Goal: Transaction & Acquisition: Purchase product/service

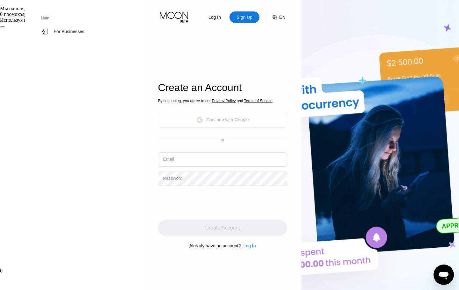
click at [206, 119] on div "Continue with Google" at bounding box center [227, 119] width 43 height 5
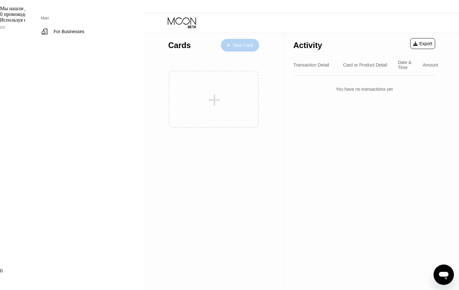
click at [233, 45] on div "New Card" at bounding box center [243, 45] width 20 height 5
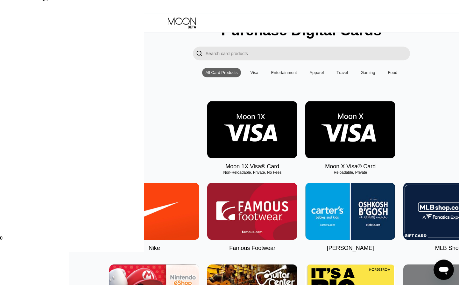
scroll to position [34, 0]
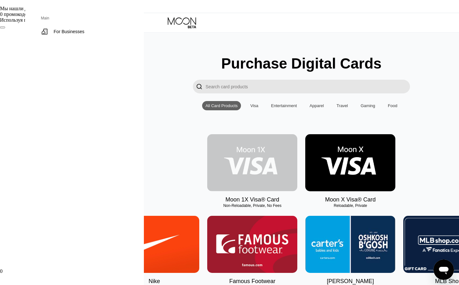
click at [207, 175] on img at bounding box center [252, 162] width 90 height 57
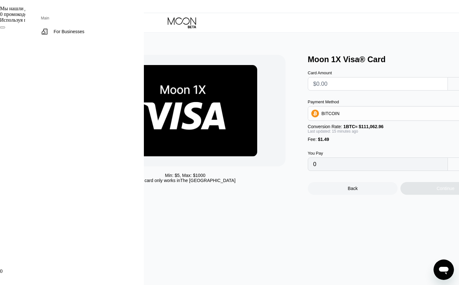
drag, startPoint x: 234, startPoint y: 57, endPoint x: 383, endPoint y: 68, distance: 149.5
click at [383, 68] on div "Min: $ 5 , Max: $ 1000 This card only works in The United States Moon 1X Visa® …" at bounding box center [301, 125] width 433 height 140
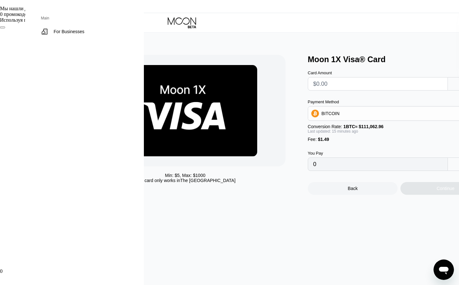
click at [434, 62] on div "Moon 1X Visa® Card" at bounding box center [416, 59] width 217 height 9
click at [314, 85] on input "text" at bounding box center [378, 83] width 129 height 13
drag, startPoint x: 233, startPoint y: 129, endPoint x: 302, endPoint y: 132, distance: 68.9
click at [302, 132] on div "Min: $ 5 , Max: $ 1000 This card only works in The United States Moon 1X Visa® …" at bounding box center [301, 125] width 433 height 140
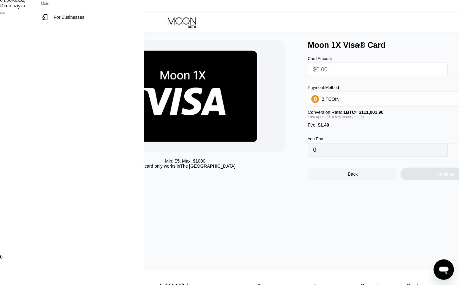
scroll to position [34, 0]
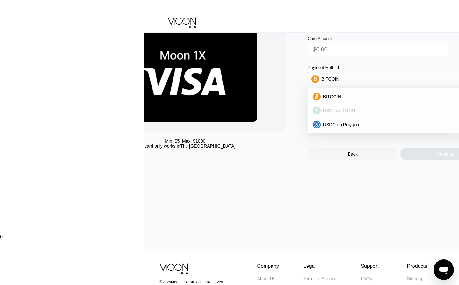
click at [323, 113] on span "USDT on TRON" at bounding box center [339, 110] width 32 height 5
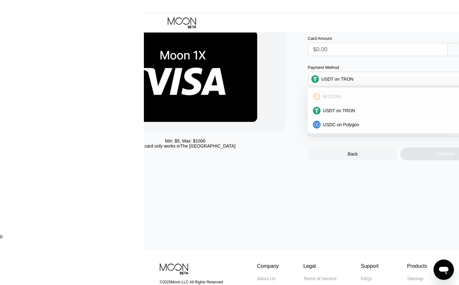
click at [323, 99] on span "BITCOIN" at bounding box center [332, 96] width 18 height 5
type input "0"
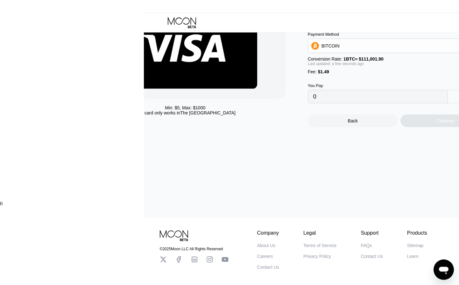
scroll to position [69, 0]
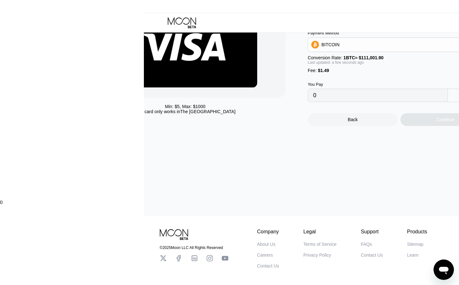
drag, startPoint x: 94, startPoint y: 105, endPoint x: 167, endPoint y: 117, distance: 74.6
click at [167, 117] on div "Min: $ 5 , Max: $ 1000 This card only works in The United States" at bounding box center [193, 56] width 217 height 140
click at [165, 134] on div "Min: $ 5 , Max: $ 1000 This card only works in The United States Moon 1X Visa® …" at bounding box center [301, 90] width 465 height 252
drag, startPoint x: 111, startPoint y: 113, endPoint x: 150, endPoint y: 113, distance: 38.6
click at [150, 113] on div "This card only works in The United States" at bounding box center [185, 111] width 101 height 5
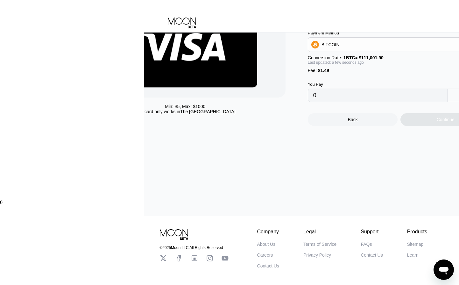
drag, startPoint x: 164, startPoint y: 112, endPoint x: 92, endPoint y: 112, distance: 71.7
click at [92, 112] on div "Min: $ 5 , Max: $ 1000 This card only works in The United States" at bounding box center [185, 109] width 201 height 10
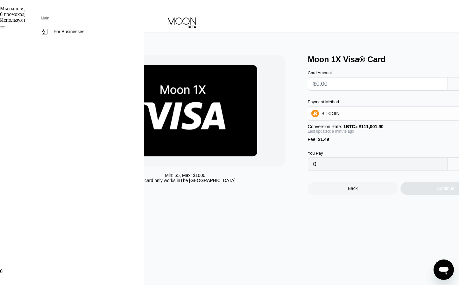
drag, startPoint x: 231, startPoint y: 56, endPoint x: 324, endPoint y: 66, distance: 93.3
click at [331, 69] on div "Min: $ 5 , Max: $ 1000 This card only works in The United States Moon 1X Visa® …" at bounding box center [301, 125] width 433 height 140
drag, startPoint x: 311, startPoint y: 61, endPoint x: 219, endPoint y: 59, distance: 92.7
click at [219, 59] on div "Min: $ 5 , Max: $ 1000 This card only works in The United States Moon 1X Visa® …" at bounding box center [301, 125] width 433 height 140
copy div "Moon 1X Visa® Card"
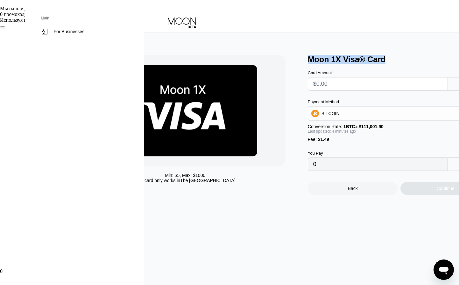
copy div "Moon 1X Visa® Card"
click at [338, 79] on input "text" at bounding box center [378, 83] width 129 height 13
drag, startPoint x: 341, startPoint y: 58, endPoint x: 265, endPoint y: 50, distance: 76.2
click at [265, 50] on div "Min: $ 5 , Max: $ 1000 This card only works in The United States Moon 1X Visa® …" at bounding box center [301, 158] width 465 height 252
drag, startPoint x: 393, startPoint y: 194, endPoint x: 292, endPoint y: 238, distance: 110.6
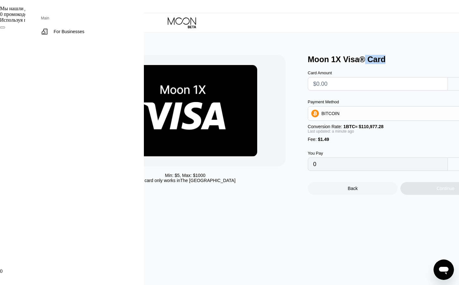
click at [296, 239] on div "Min: $ 5 , Max: $ 1000 This card only works in The United States Moon 1X Visa® …" at bounding box center [301, 158] width 465 height 252
click at [280, 231] on div "Min: $ 5 , Max: $ 1000 This card only works in The United States Moon 1X Visa® …" at bounding box center [301, 158] width 465 height 252
click at [348, 191] on div "Back" at bounding box center [353, 188] width 10 height 5
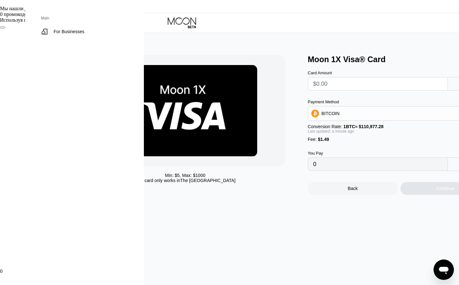
click at [401, 195] on div "Continue" at bounding box center [446, 188] width 90 height 13
click at [308, 193] on div "Back" at bounding box center [353, 188] width 90 height 13
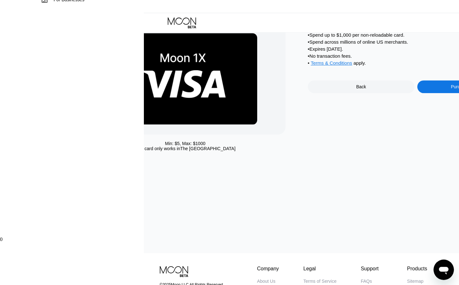
scroll to position [34, 0]
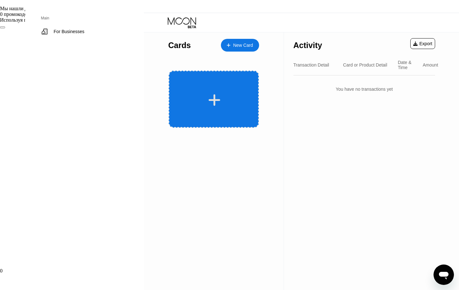
click at [209, 100] on icon at bounding box center [215, 100] width 12 height 12
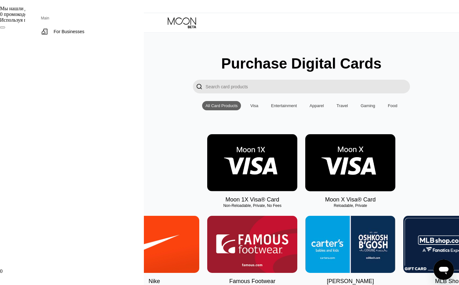
click at [251, 108] on div "Visa" at bounding box center [255, 105] width 8 height 5
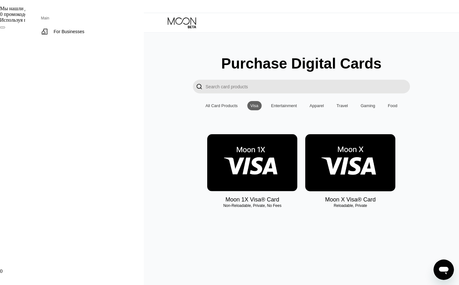
click at [271, 108] on div "Entertainment" at bounding box center [284, 105] width 26 height 5
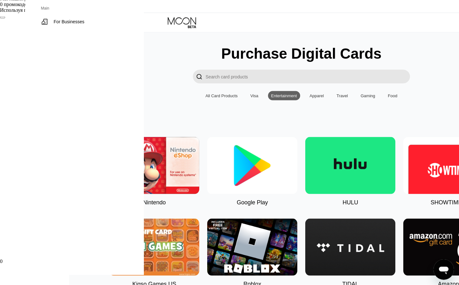
scroll to position [10, 0]
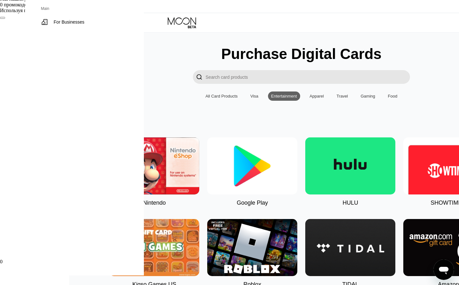
click at [310, 98] on div "Apparel" at bounding box center [317, 96] width 14 height 5
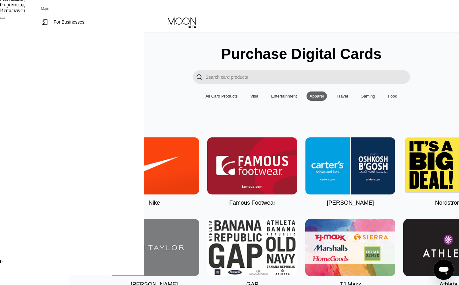
click at [337, 98] on div "Travel" at bounding box center [342, 96] width 11 height 5
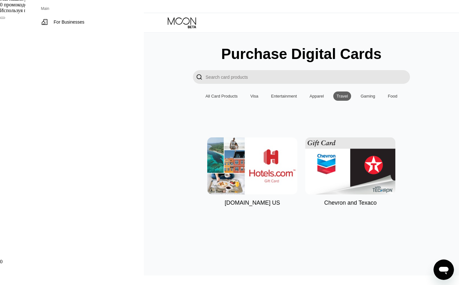
click at [358, 101] on div "Gaming" at bounding box center [368, 95] width 21 height 9
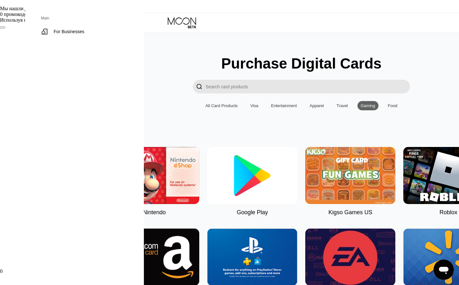
click at [222, 91] on input "Search card products" at bounding box center [308, 87] width 205 height 14
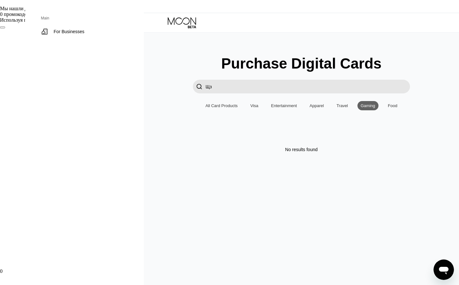
type input "Щ"
type input "Open AI"
click at [385, 105] on div "Food" at bounding box center [393, 105] width 16 height 9
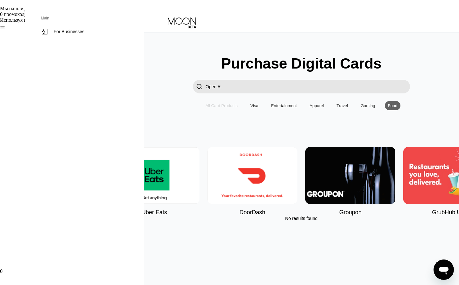
click at [206, 108] on div "All Card Products" at bounding box center [222, 105] width 32 height 5
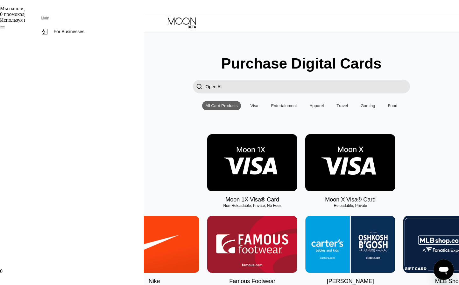
click at [110, 44] on div "Back" at bounding box center [119, 48] width 18 height 9
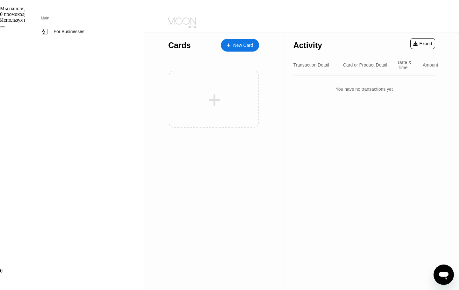
click at [168, 19] on icon at bounding box center [183, 22] width 30 height 11
click at [423, 62] on div "Amount" at bounding box center [430, 64] width 15 height 5
click at [398, 61] on div "Date & Time" at bounding box center [408, 65] width 20 height 10
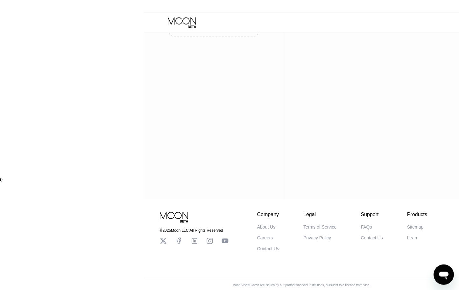
scroll to position [98, 0]
click at [284, 105] on div "Activity Export Transaction Detail Card or Product Detail Date & Time Amount Yo…" at bounding box center [364, 68] width 161 height 258
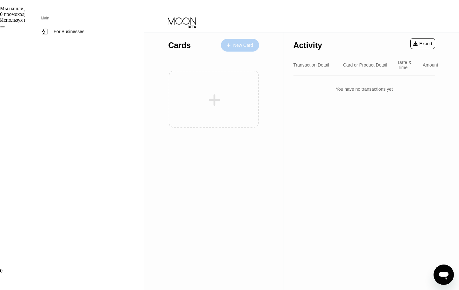
click at [233, 45] on div "New Card" at bounding box center [243, 45] width 20 height 5
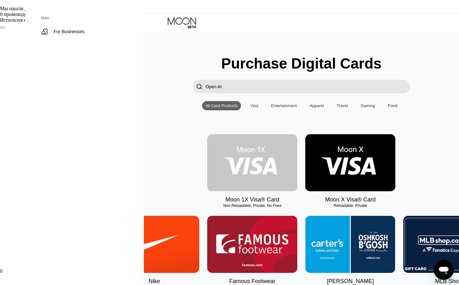
click at [207, 176] on img at bounding box center [252, 162] width 90 height 57
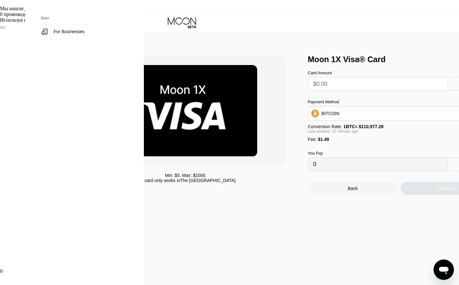
click at [308, 119] on div "BITCOIN" at bounding box center [399, 113] width 182 height 13
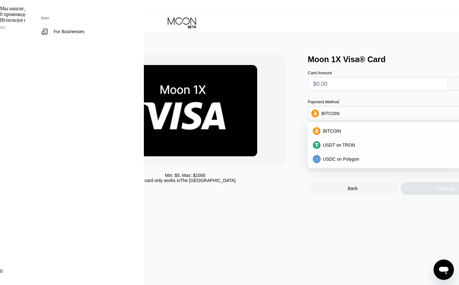
click at [308, 119] on div "BITCOIN" at bounding box center [399, 113] width 182 height 13
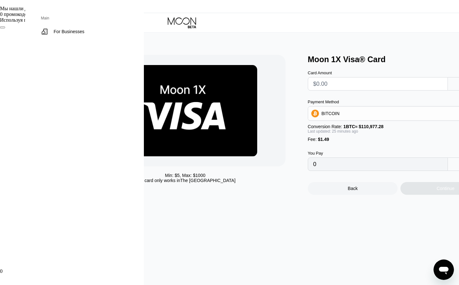
click at [459, 168] on icon at bounding box center [464, 164] width 8 height 8
click at [401, 195] on div "Continue" at bounding box center [446, 188] width 90 height 13
drag, startPoint x: 260, startPoint y: 172, endPoint x: 163, endPoint y: 172, distance: 96.2
click at [314, 170] on input "0" at bounding box center [378, 164] width 129 height 13
click at [371, 221] on div "Min: $ 5 , Max: $ 1000 This card only works in The United States Moon 1X Visa® …" at bounding box center [301, 158] width 465 height 252
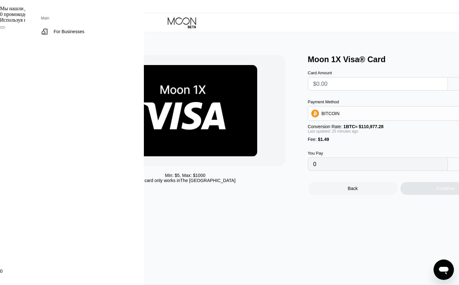
drag, startPoint x: 260, startPoint y: 170, endPoint x: 235, endPoint y: 170, distance: 25.2
click at [314, 170] on input "0" at bounding box center [378, 164] width 129 height 13
click at [314, 86] on input "text" at bounding box center [378, 83] width 129 height 13
click at [315, 86] on input "text" at bounding box center [378, 83] width 129 height 13
type input "$1"
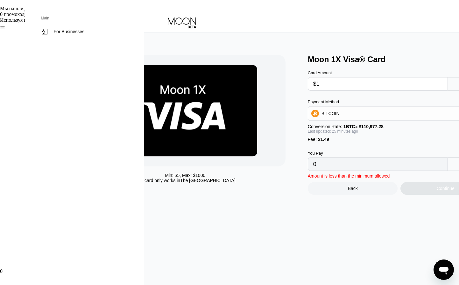
type input "0.00002237"
type input "$11"
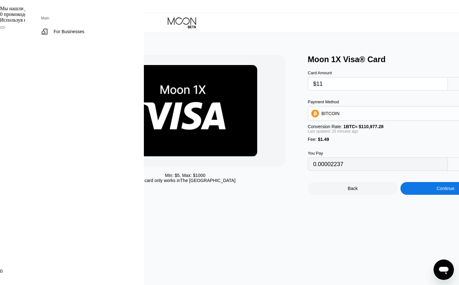
type input "0.00011221"
type input "$1"
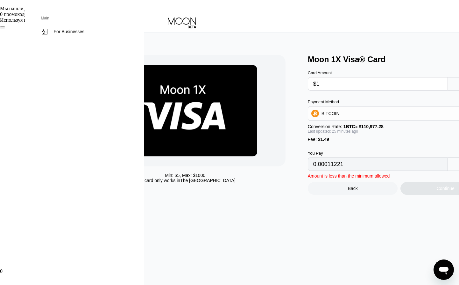
type input "0.00002237"
type input "$10"
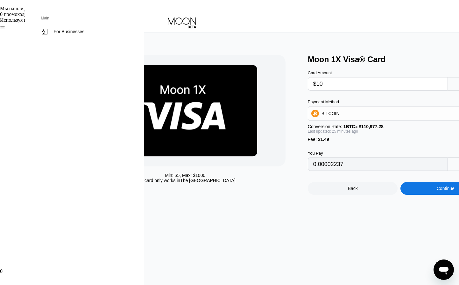
type input "0.00010323"
type input "$10"
click at [437, 191] on div "Continue" at bounding box center [446, 188] width 18 height 5
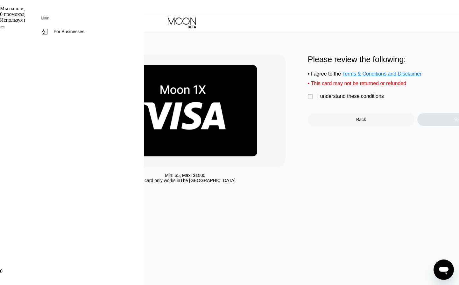
click at [308, 100] on div "" at bounding box center [311, 97] width 6 height 6
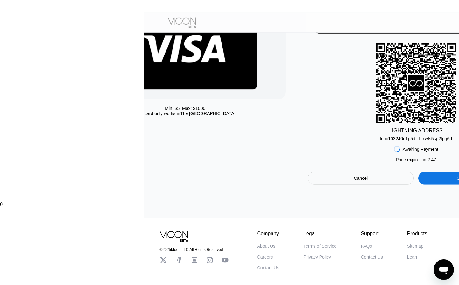
scroll to position [18, 0]
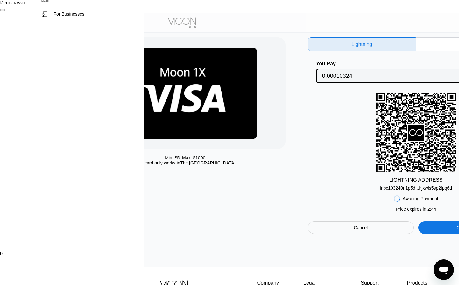
drag, startPoint x: 306, startPoint y: 180, endPoint x: 385, endPoint y: 181, distance: 79.0
click at [385, 181] on div "LIGHTNING ADDRESS lnbc103240n1p5d...hjxwls5sp2fpq6d" at bounding box center [416, 142] width 217 height 98
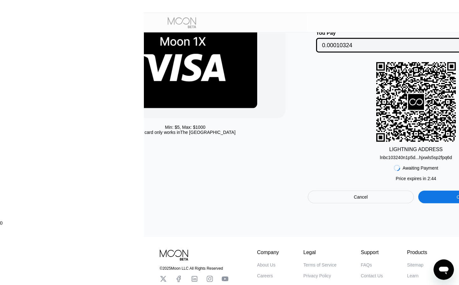
scroll to position [52, 0]
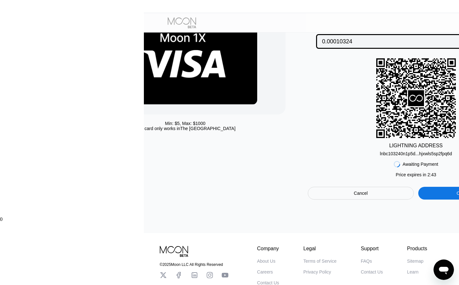
drag, startPoint x: 319, startPoint y: 178, endPoint x: 390, endPoint y: 178, distance: 70.7
click at [390, 178] on div "Awaiting Payment Price expires in 2 : 43 Cancel Open in [GEOGRAPHIC_DATA]" at bounding box center [416, 177] width 217 height 43
drag, startPoint x: 309, startPoint y: 147, endPoint x: 385, endPoint y: 154, distance: 76.5
click at [385, 154] on div "LIGHTNING ADDRESS lnbc103240n1p5d...hjxwls5sp2fpq6d" at bounding box center [416, 107] width 217 height 98
drag, startPoint x: 370, startPoint y: 167, endPoint x: 309, endPoint y: 153, distance: 63.0
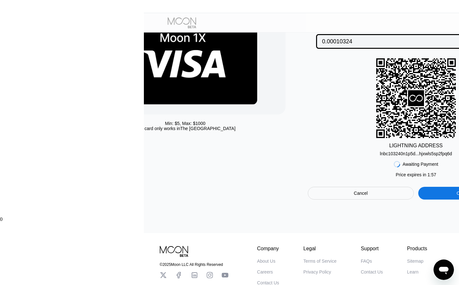
click at [309, 153] on div "Lightning On-Chain You Pay 0.00010324 BTC LIGHTNING ADDRESS lnbc103240n1p5d...h…" at bounding box center [416, 101] width 217 height 197
drag, startPoint x: 317, startPoint y: 147, endPoint x: 366, endPoint y: 167, distance: 53.1
click at [366, 167] on div "Lightning On-Chain You Pay 0.00010324 BTC LIGHTNING ADDRESS lnbc103240n1p5d...h…" at bounding box center [416, 101] width 217 height 197
click at [310, 199] on div "Cancel" at bounding box center [361, 193] width 106 height 13
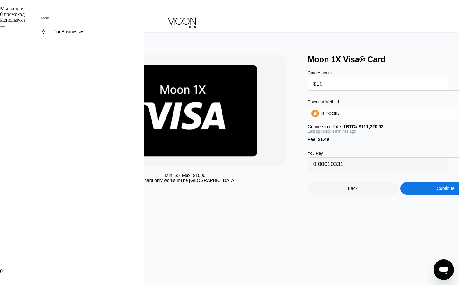
type input "0.00010327"
click at [69, 199] on div "Min: $ 5 , Max: $ 1000 This card only works in The United States Moon 1X Visa® …" at bounding box center [301, 158] width 465 height 252
